Goal: Information Seeking & Learning: Check status

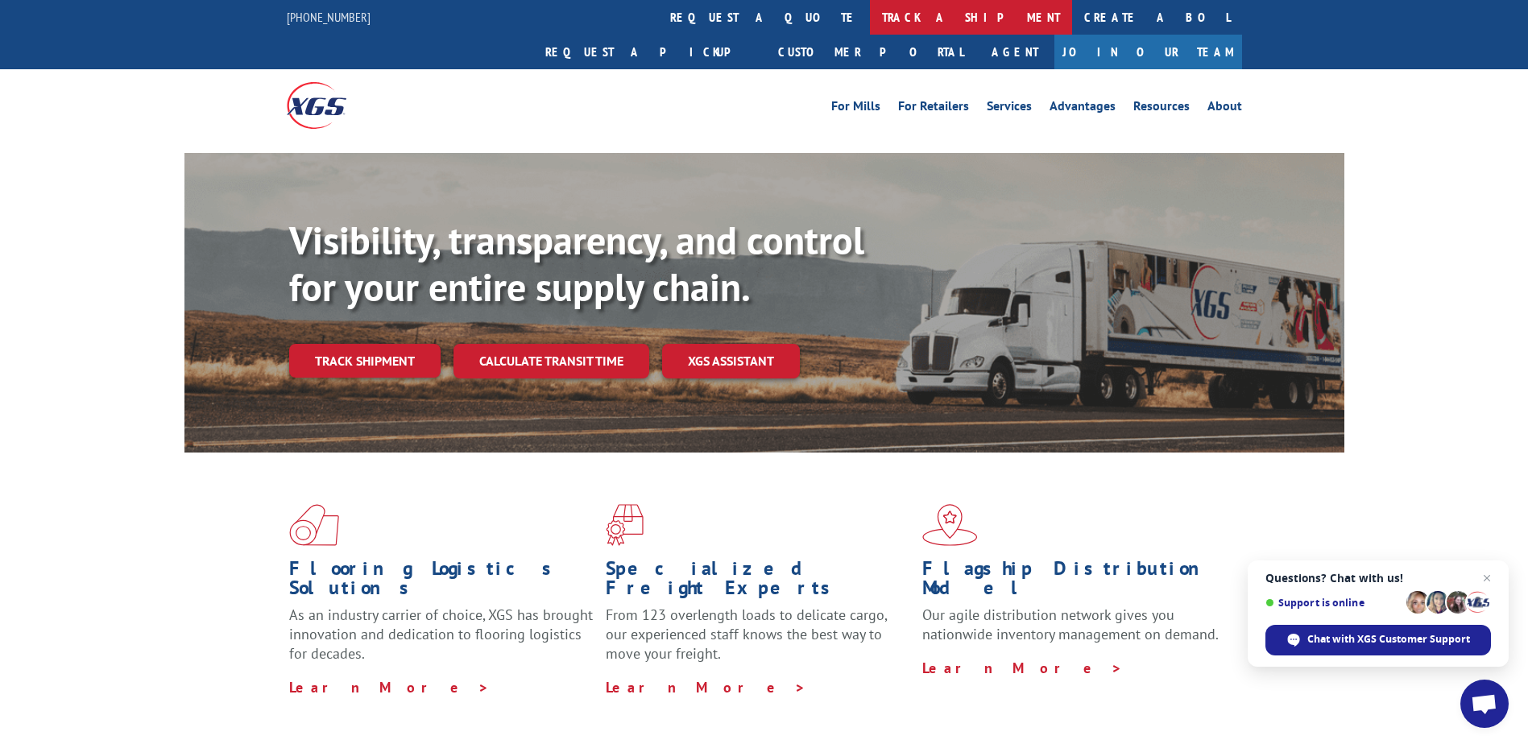
click at [870, 22] on link "track a shipment" at bounding box center [971, 17] width 202 height 35
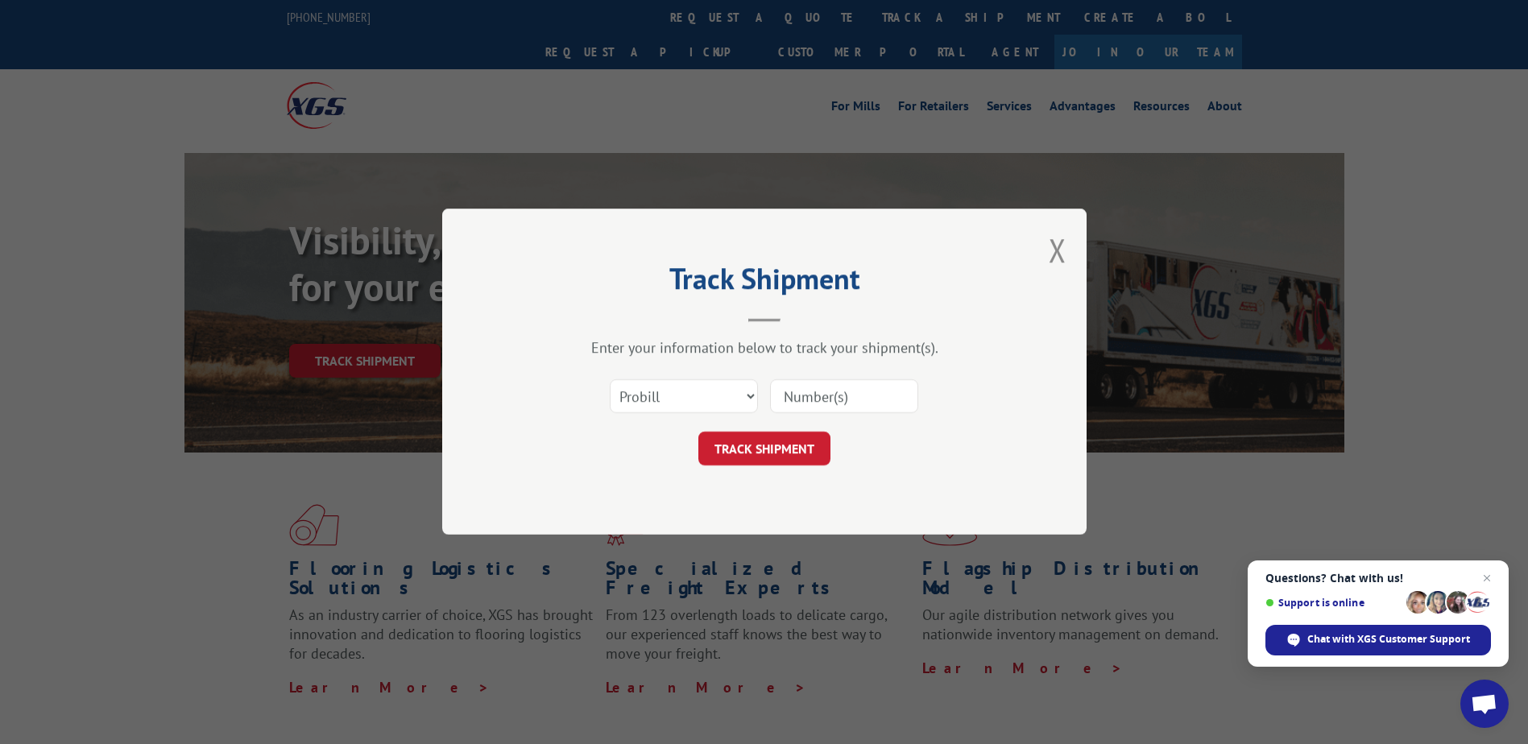
click at [820, 400] on input at bounding box center [844, 397] width 148 height 34
type input "17594424"
click button "TRACK SHIPMENT" at bounding box center [764, 450] width 132 height 34
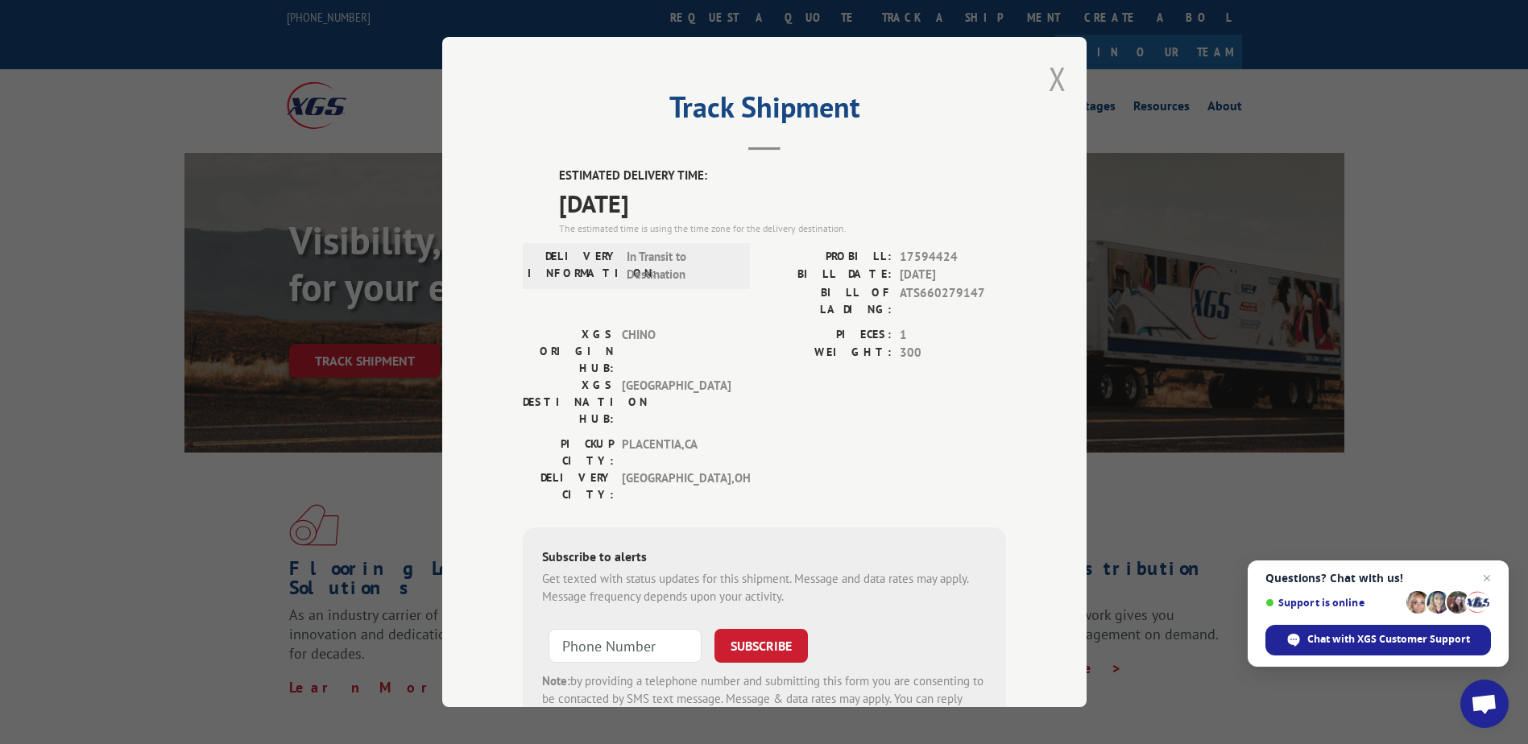
click at [1056, 69] on button "Close modal" at bounding box center [1058, 78] width 18 height 43
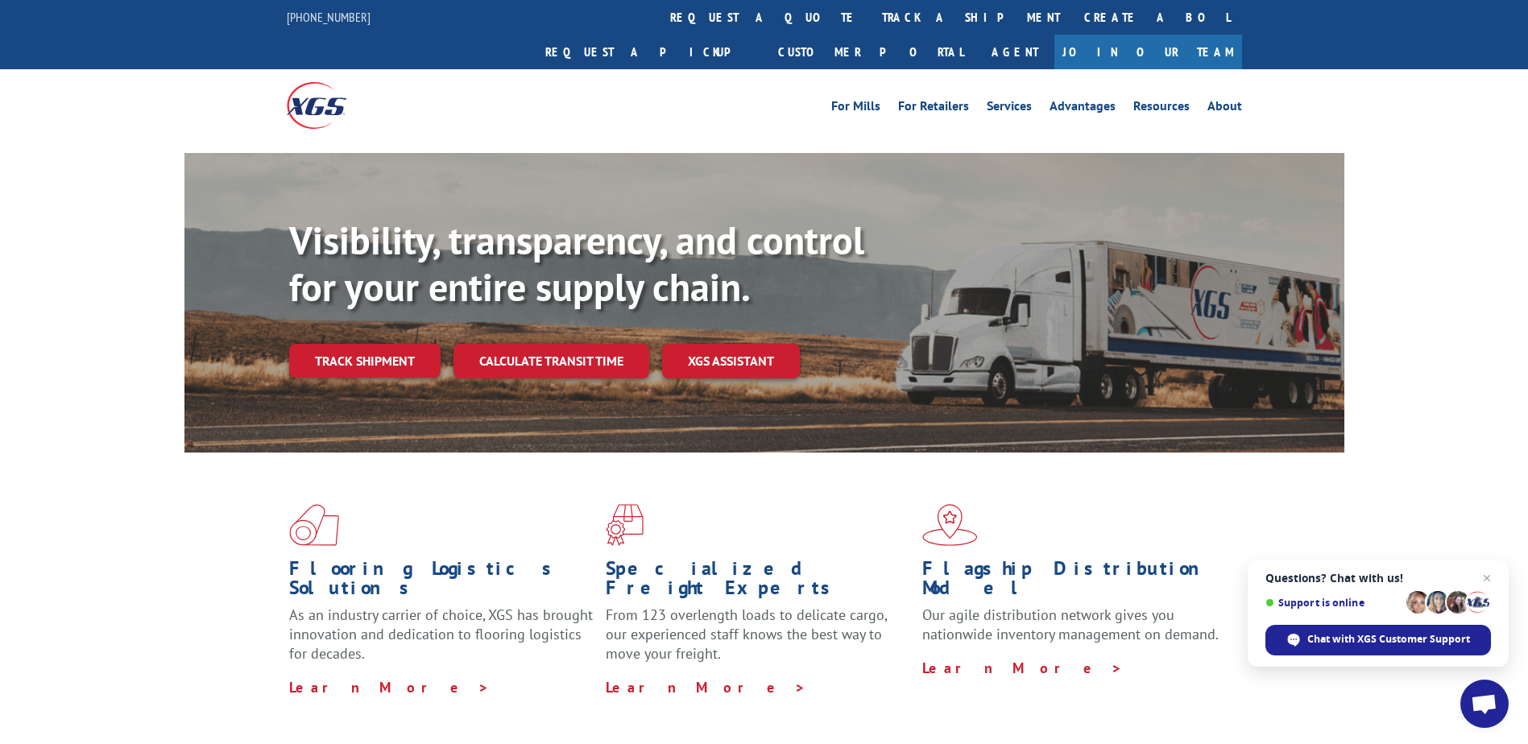
click at [870, 21] on link "track a shipment" at bounding box center [971, 17] width 202 height 35
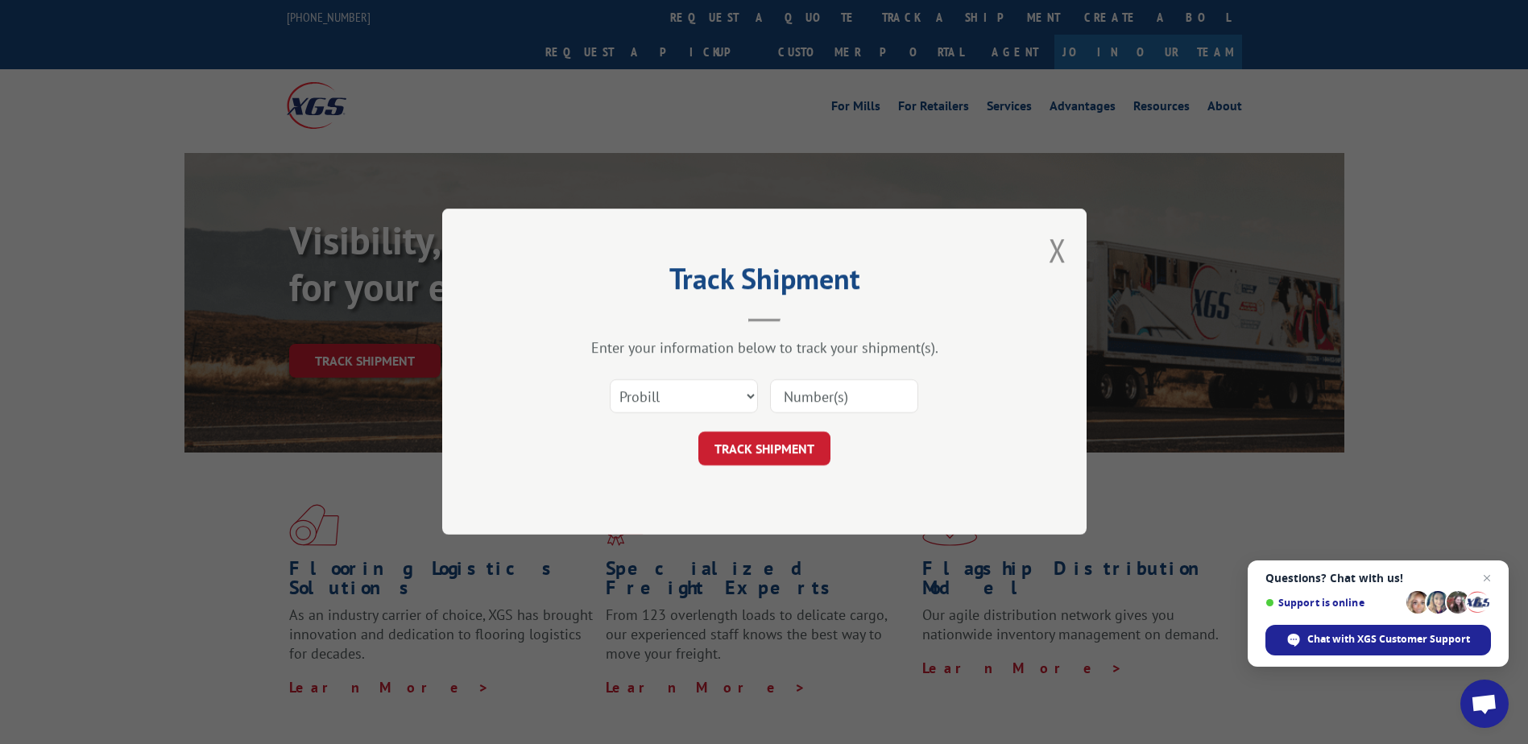
click at [817, 400] on input at bounding box center [844, 397] width 148 height 34
type input "17590461"
click button "TRACK SHIPMENT" at bounding box center [764, 450] width 132 height 34
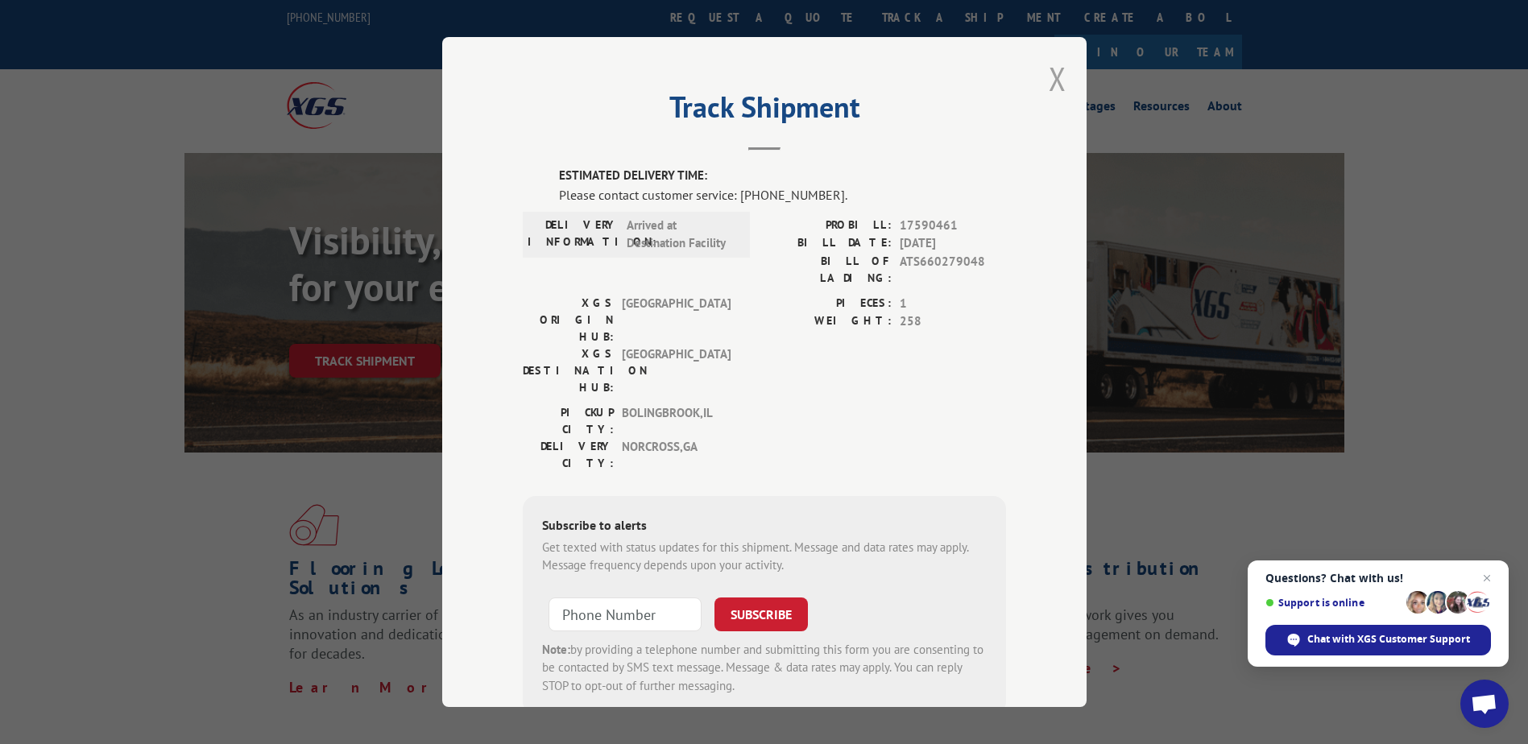
click at [1056, 80] on button "Close modal" at bounding box center [1058, 78] width 18 height 43
